Goal: Answer question/provide support: Share knowledge or assist other users

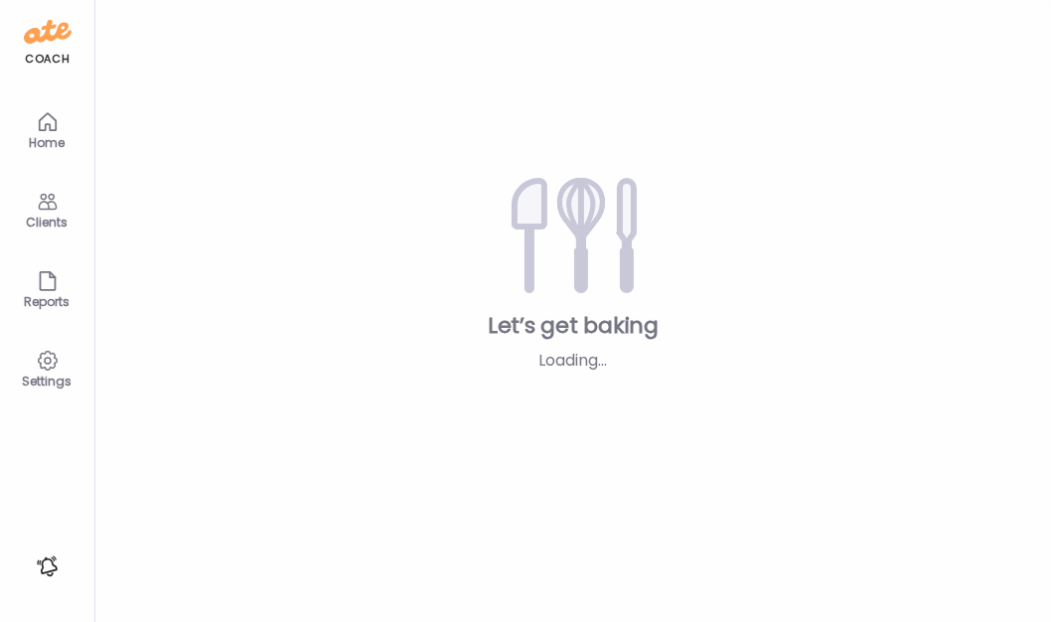
type input "**********"
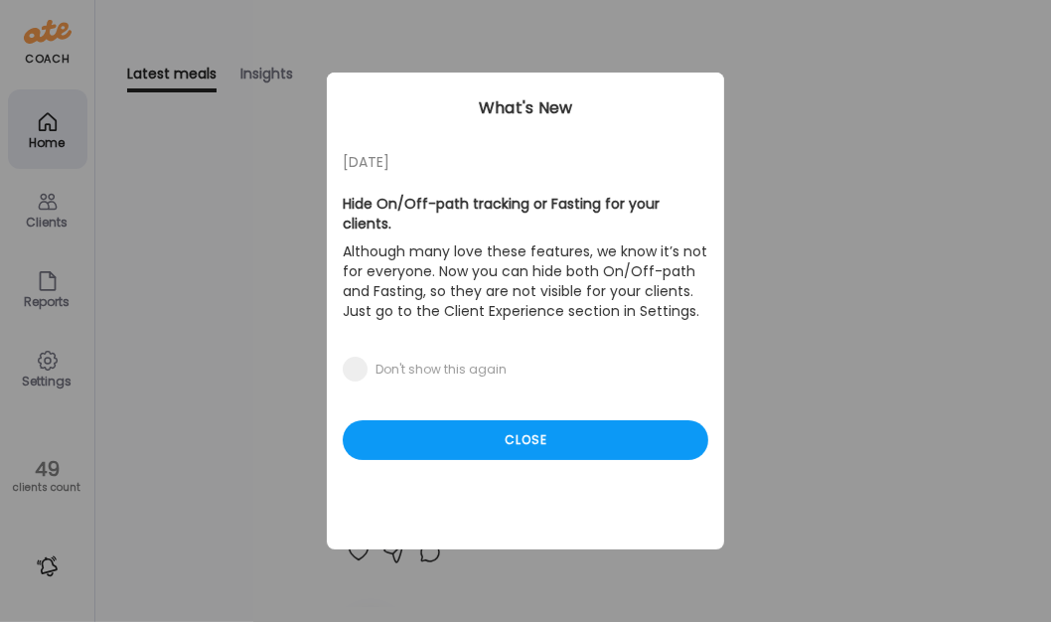
type input "**********"
click at [38, 227] on div "Ate Coach Dashboard Wahoo! It’s official Take a moment to set up your Coach Pro…" at bounding box center [525, 311] width 1051 height 622
click at [531, 420] on div "Close" at bounding box center [525, 440] width 365 height 40
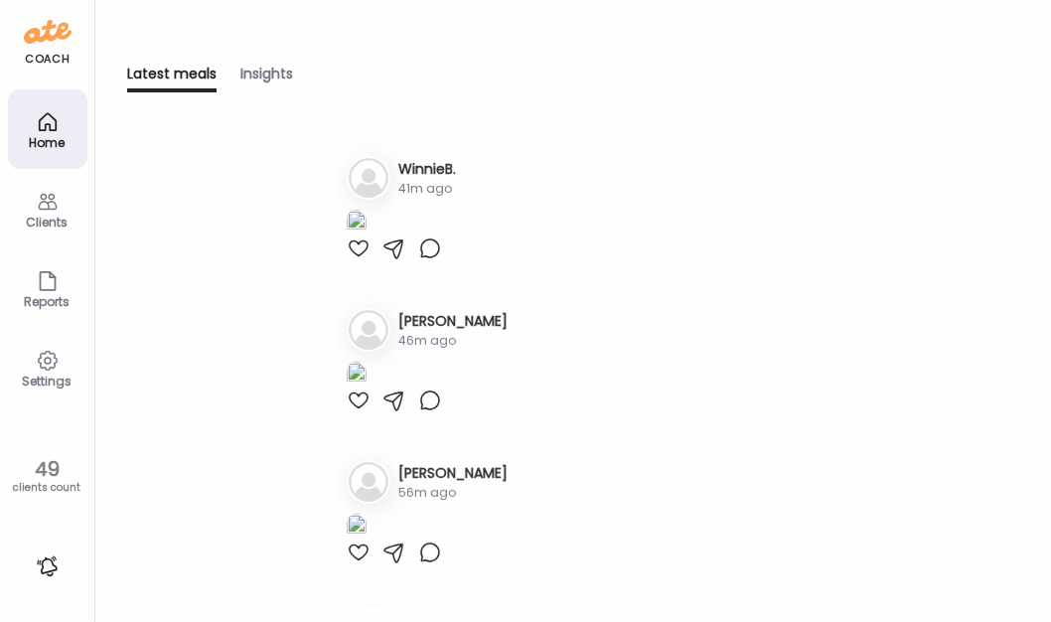
click at [49, 216] on div "Clients" at bounding box center [48, 222] width 72 height 13
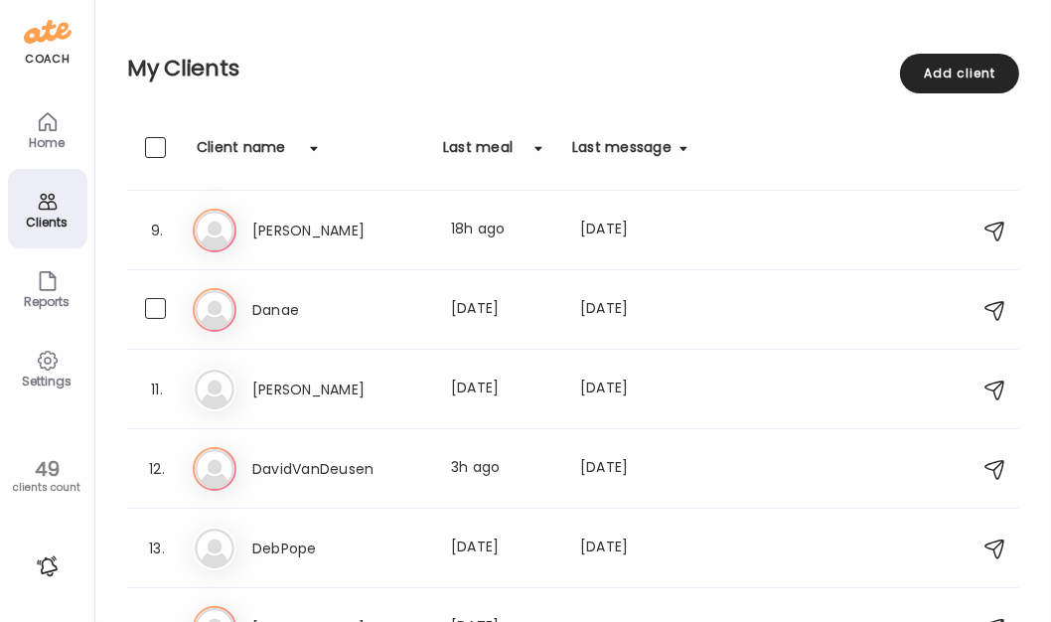
scroll to position [541, 0]
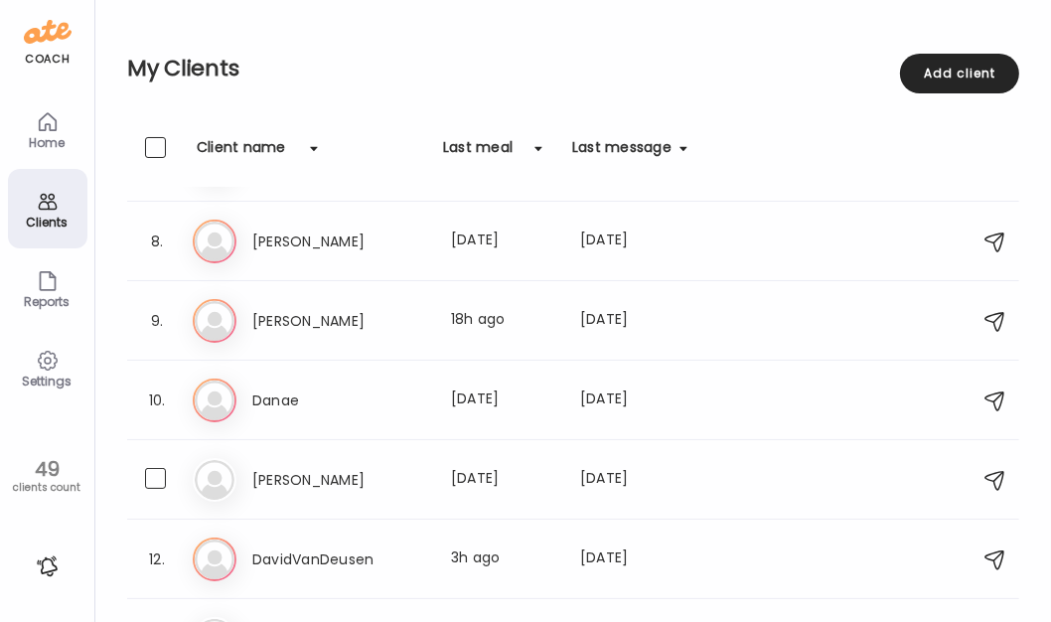
click at [387, 472] on h3 "[PERSON_NAME]" at bounding box center [339, 480] width 175 height 24
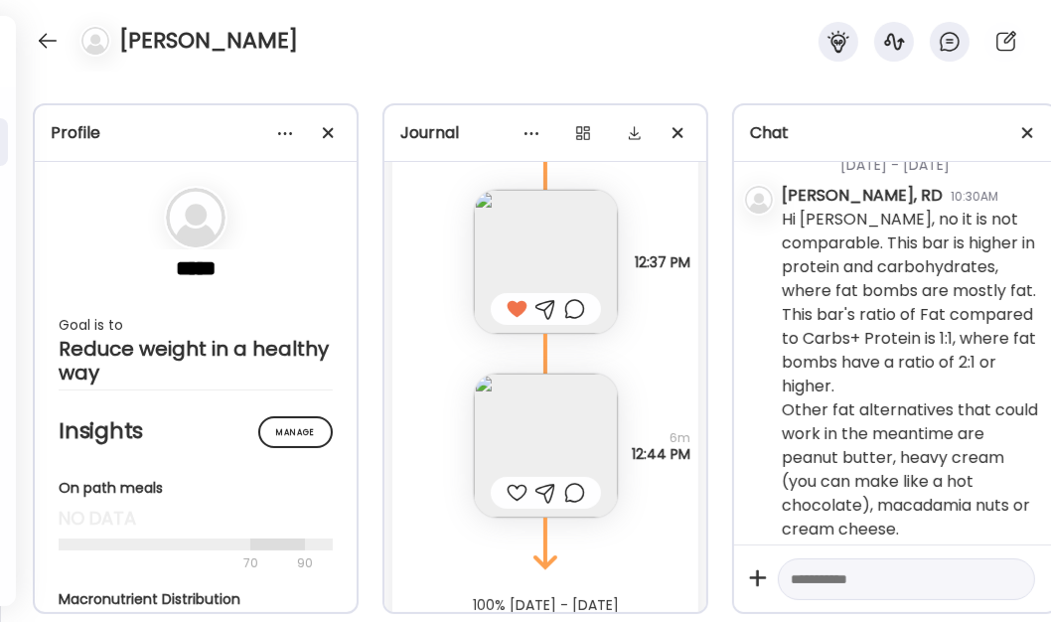
scroll to position [18959, 0]
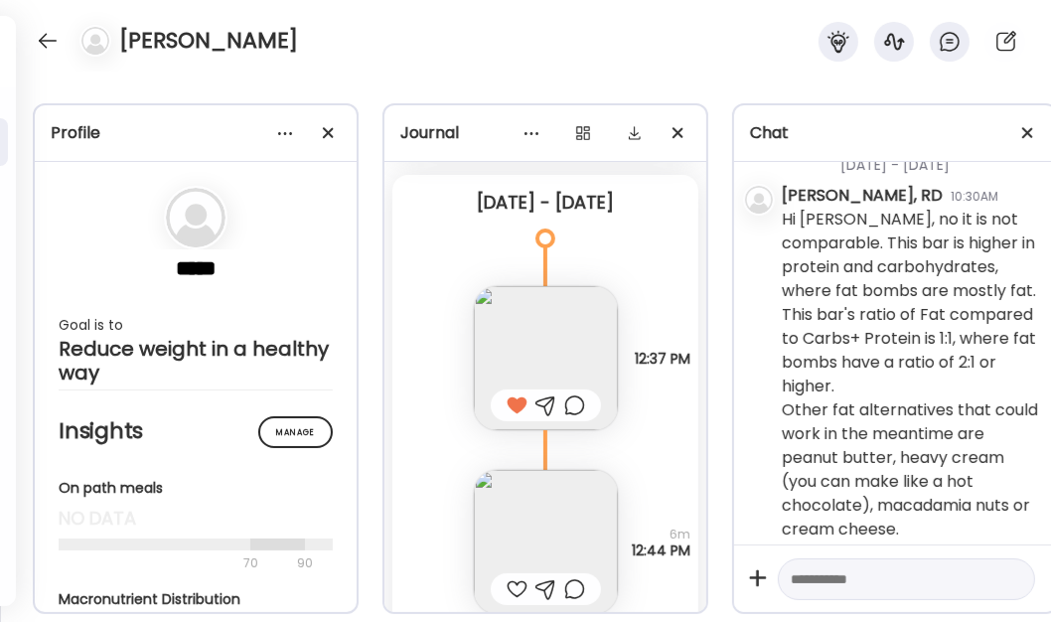
click at [541, 351] on img at bounding box center [546, 358] width 144 height 144
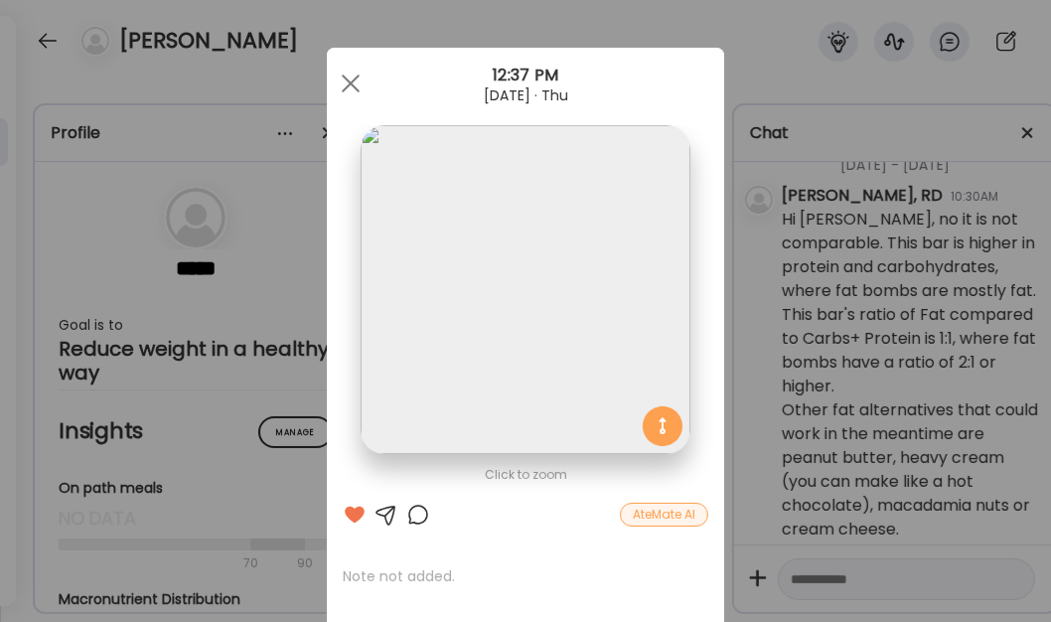
click at [332, 85] on div at bounding box center [351, 84] width 40 height 40
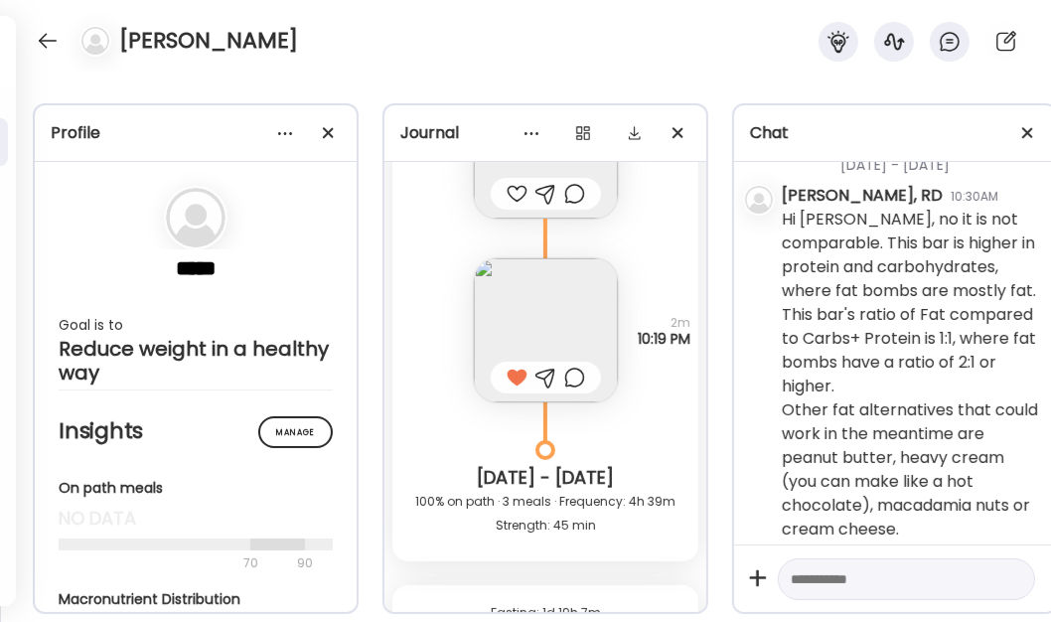
scroll to position [17243, 0]
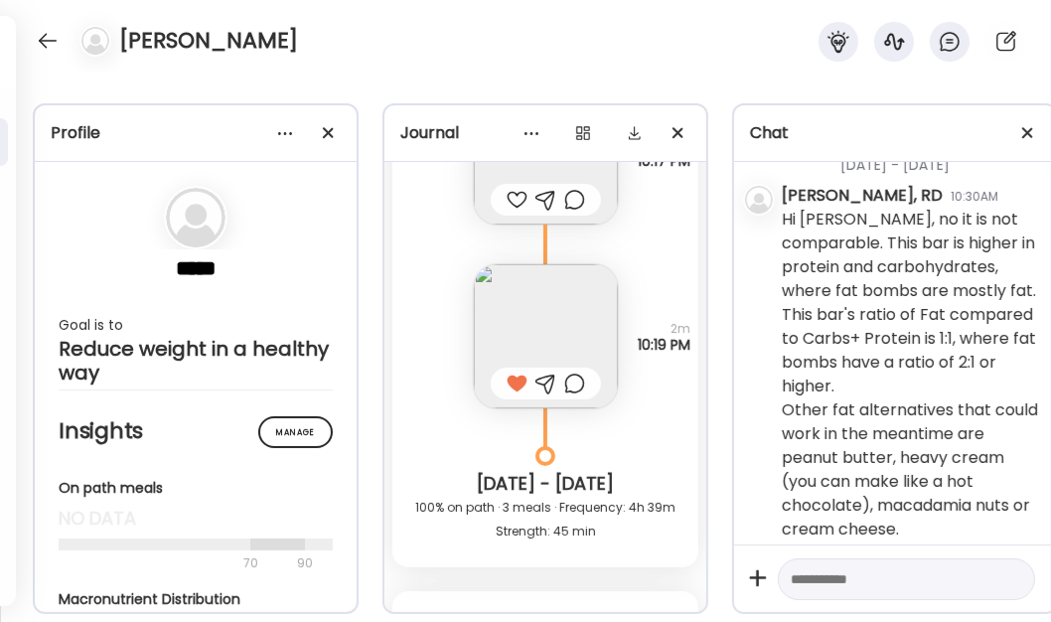
click at [547, 326] on img at bounding box center [546, 336] width 144 height 144
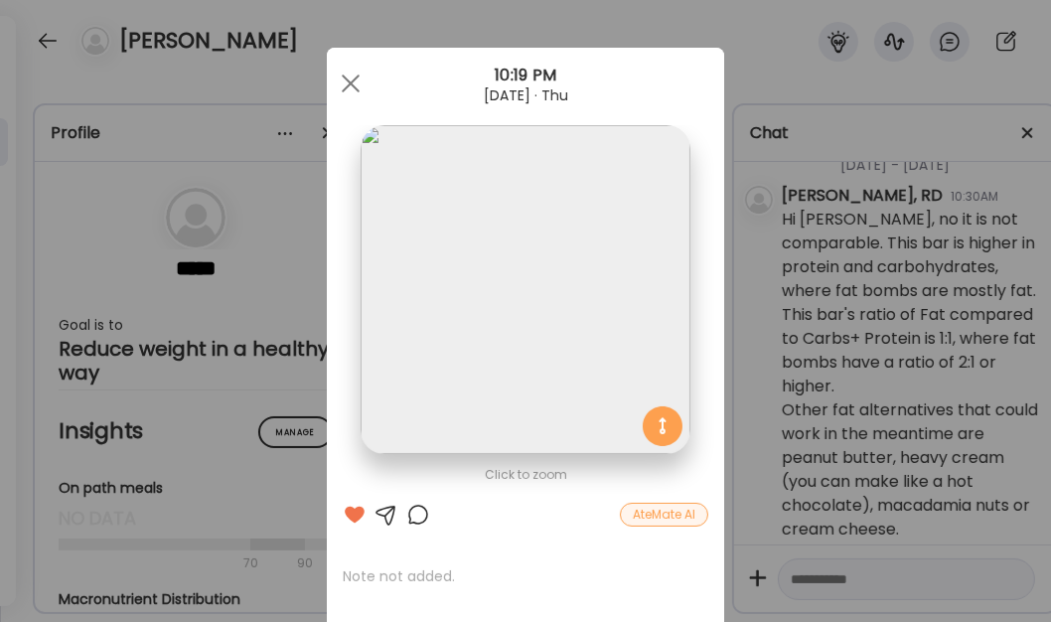
click at [549, 325] on img at bounding box center [525, 289] width 329 height 329
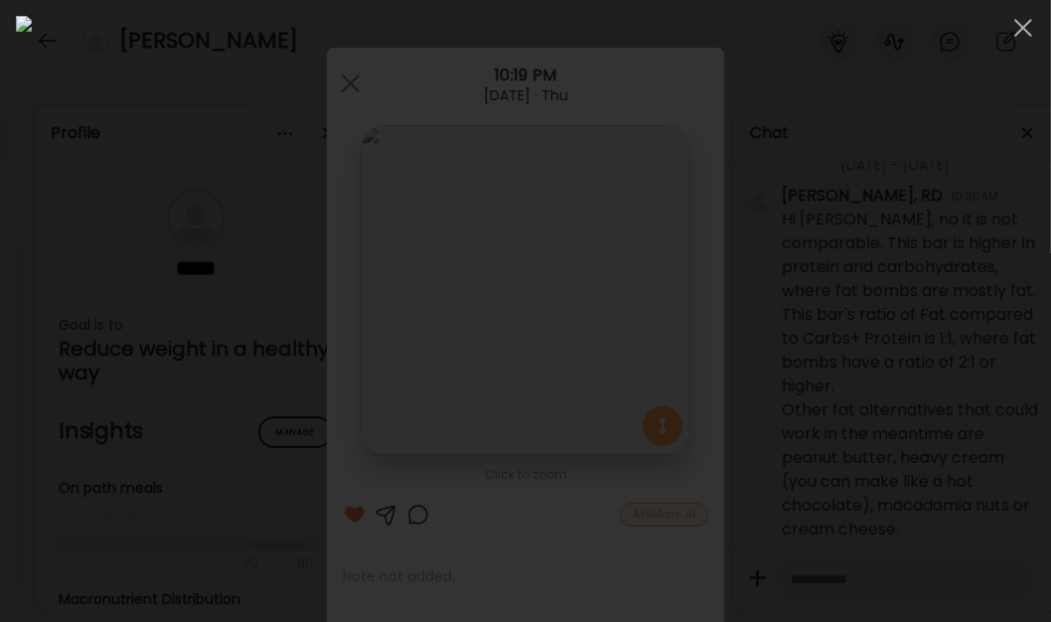
click at [1020, 21] on div at bounding box center [1023, 28] width 40 height 40
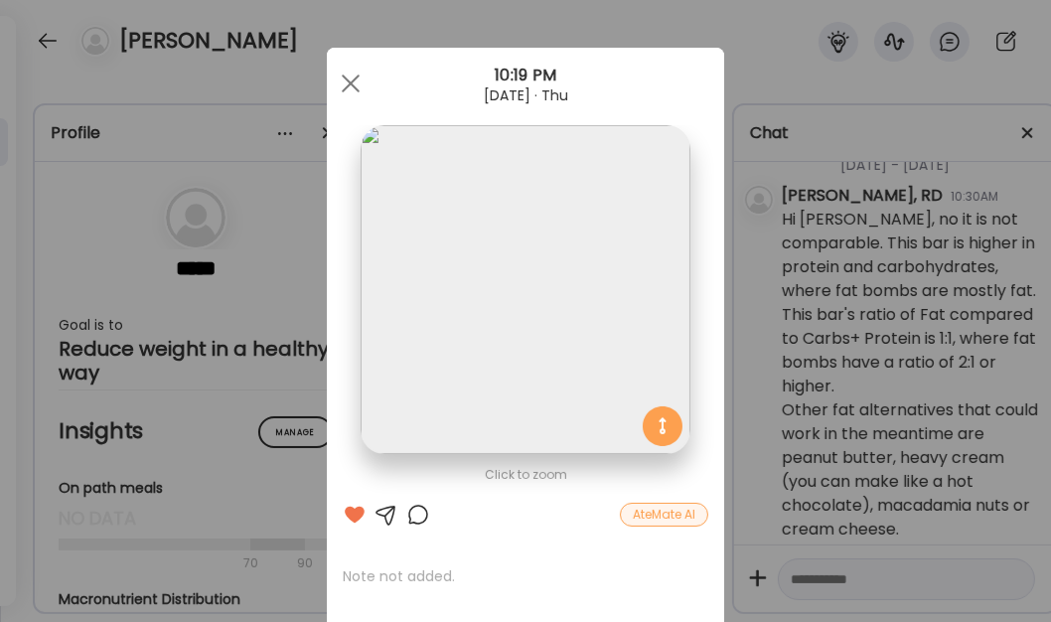
click at [334, 80] on div at bounding box center [351, 84] width 40 height 40
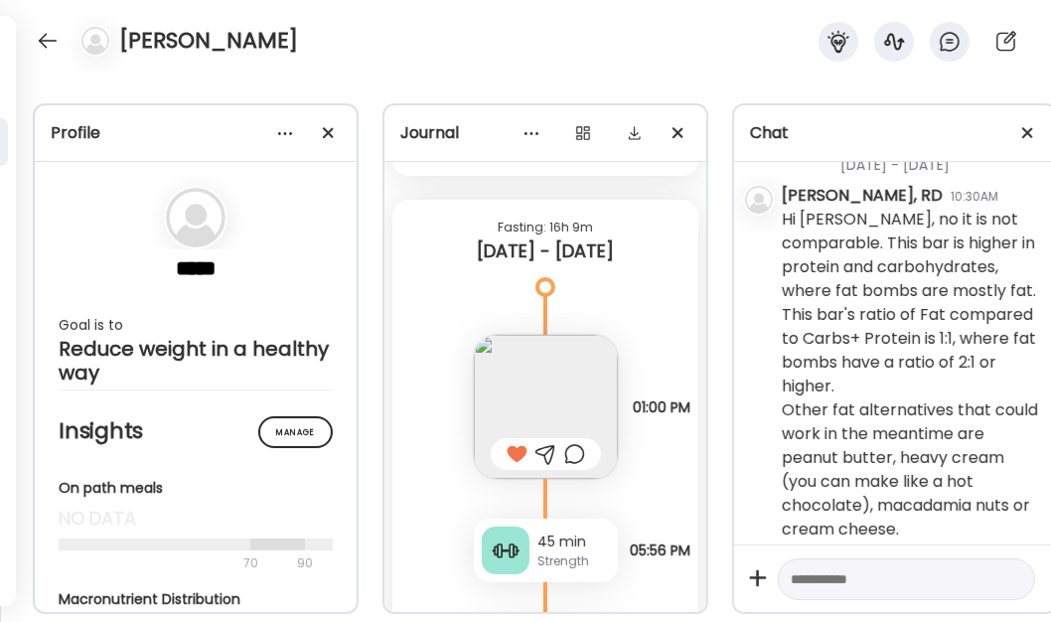
scroll to position [16611, 0]
